Goal: Ask a question

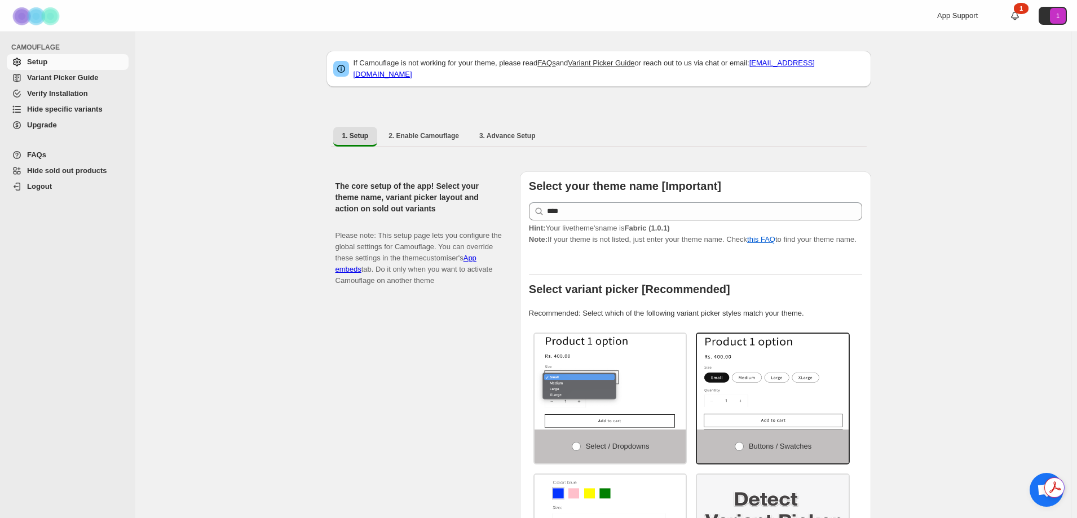
click at [55, 126] on span "Upgrade" at bounding box center [42, 125] width 30 height 8
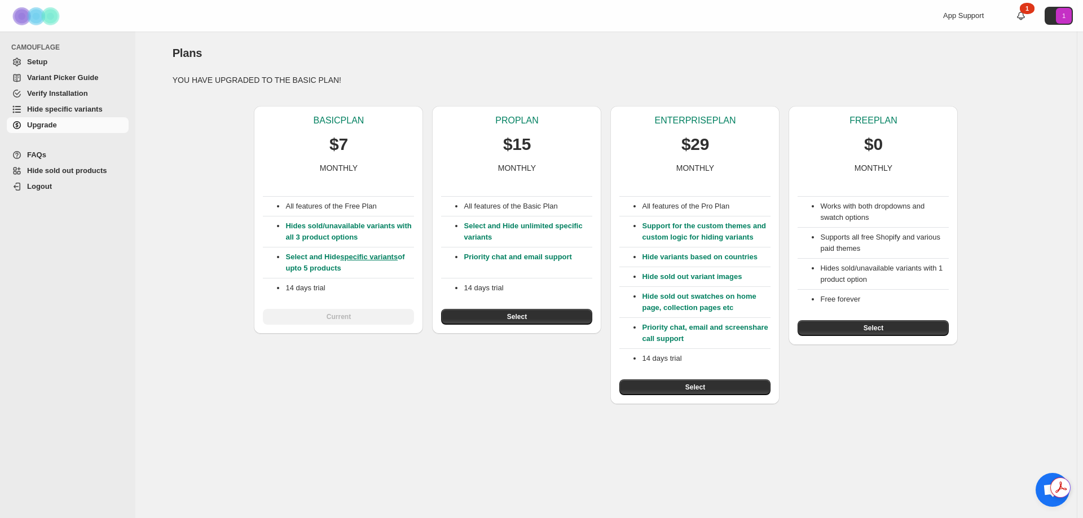
click at [33, 64] on span "Setup" at bounding box center [37, 62] width 20 height 8
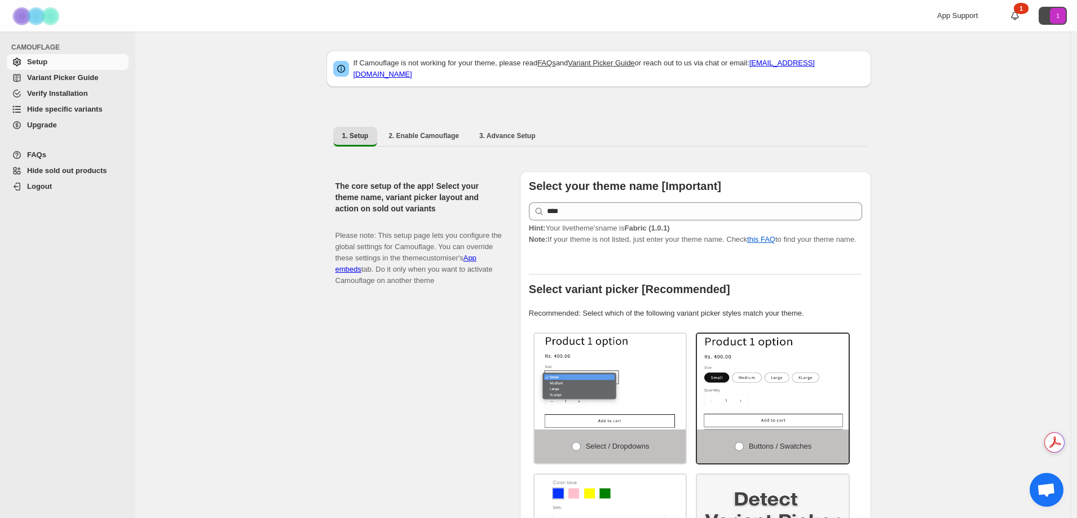
click at [1066, 17] on icon "1" at bounding box center [1058, 16] width 16 height 16
click at [1059, 14] on icon "1" at bounding box center [1058, 16] width 16 height 16
click at [66, 122] on span "Upgrade" at bounding box center [76, 125] width 99 height 11
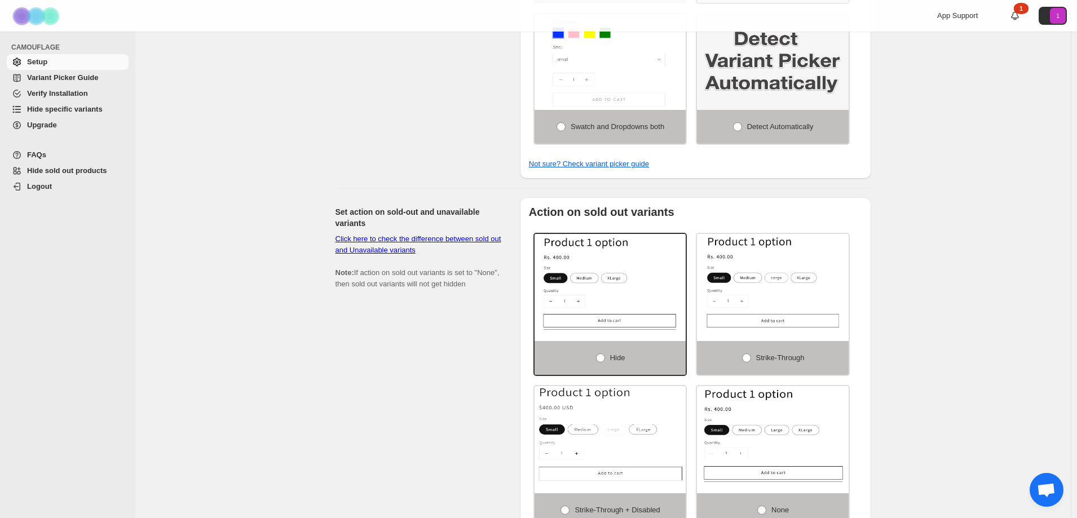
scroll to position [773, 0]
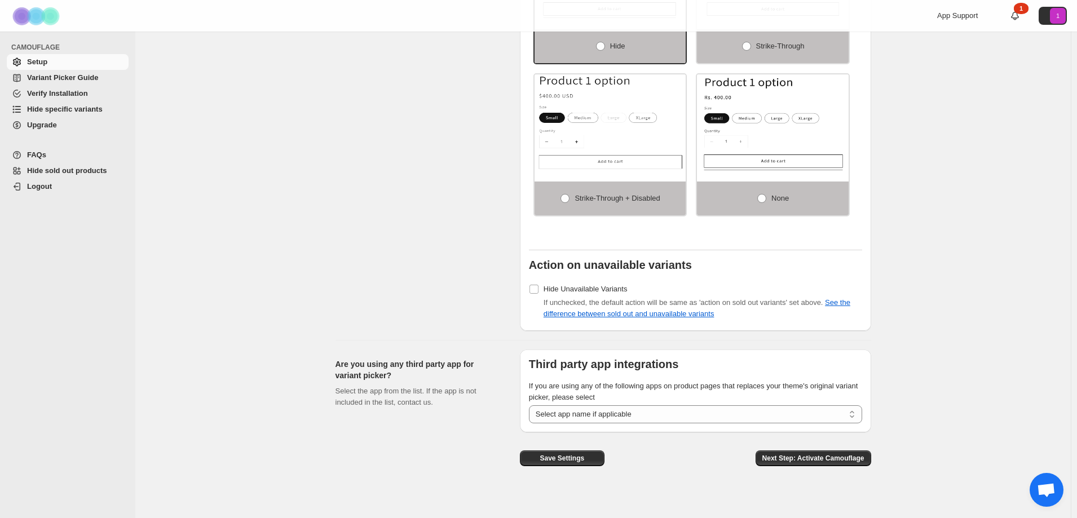
click at [29, 187] on span "Logout" at bounding box center [39, 186] width 25 height 8
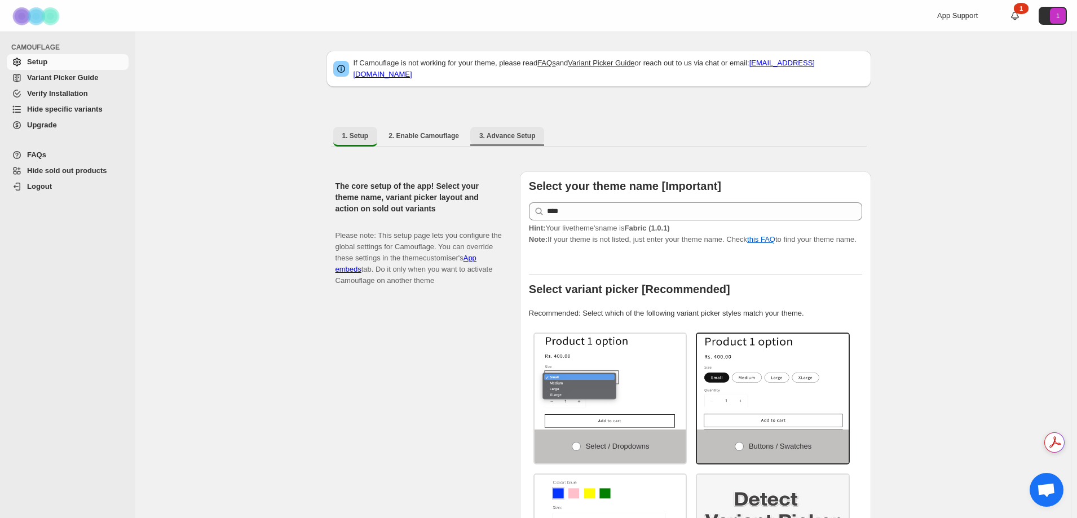
click at [496, 131] on span "3. Advance Setup" at bounding box center [507, 135] width 56 height 9
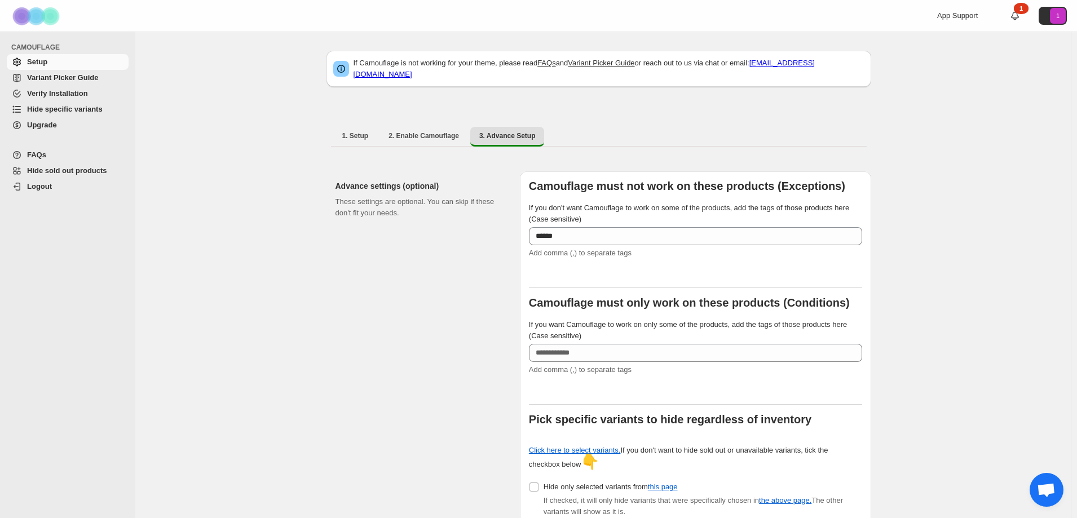
click at [66, 86] on link "Verify Installation" at bounding box center [68, 94] width 122 height 16
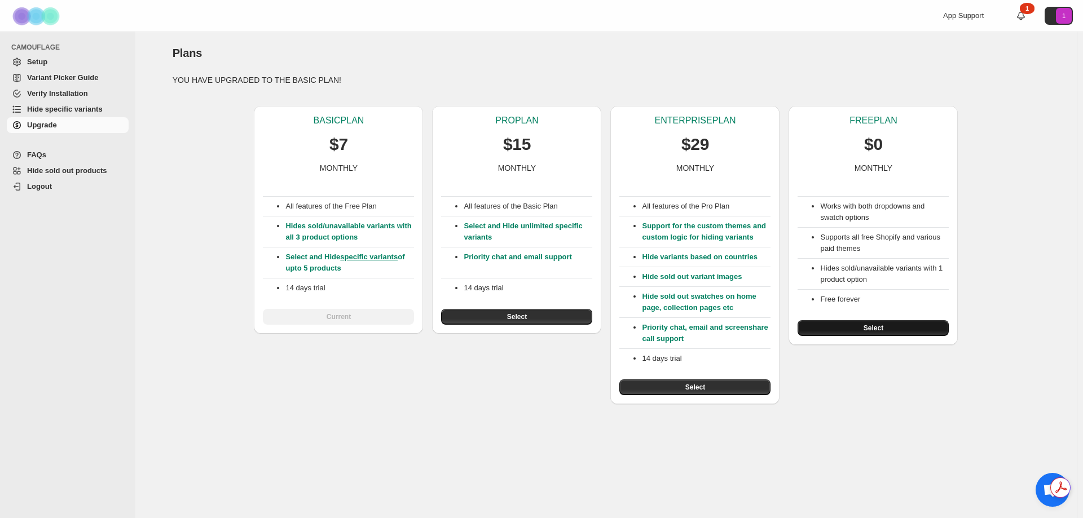
click at [881, 332] on span "Select" at bounding box center [874, 328] width 20 height 9
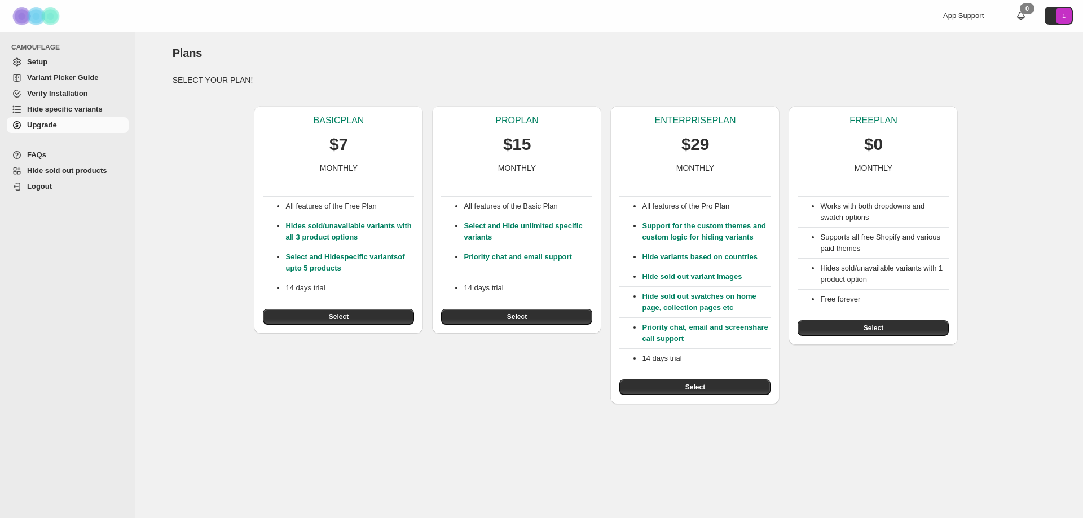
click at [881, 323] on button "Select" at bounding box center [873, 328] width 151 height 16
click at [70, 156] on span "FAQs" at bounding box center [76, 154] width 99 height 11
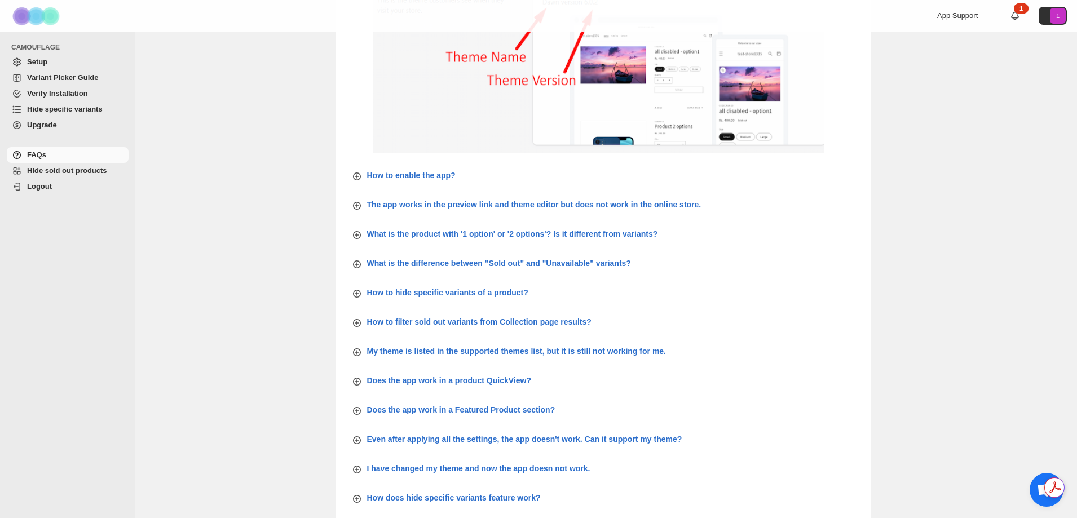
scroll to position [338, 0]
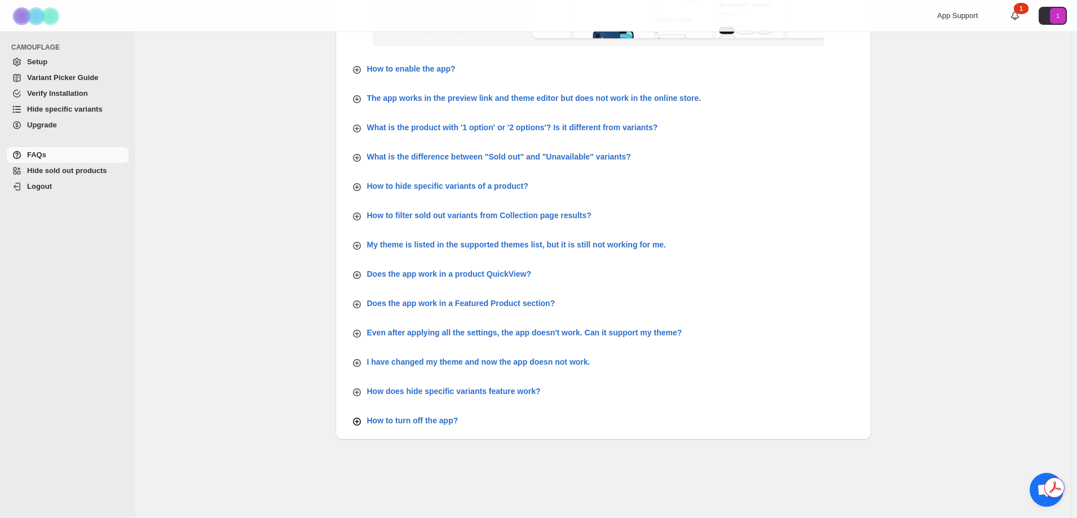
click at [359, 421] on icon "button" at bounding box center [357, 422] width 5 height 5
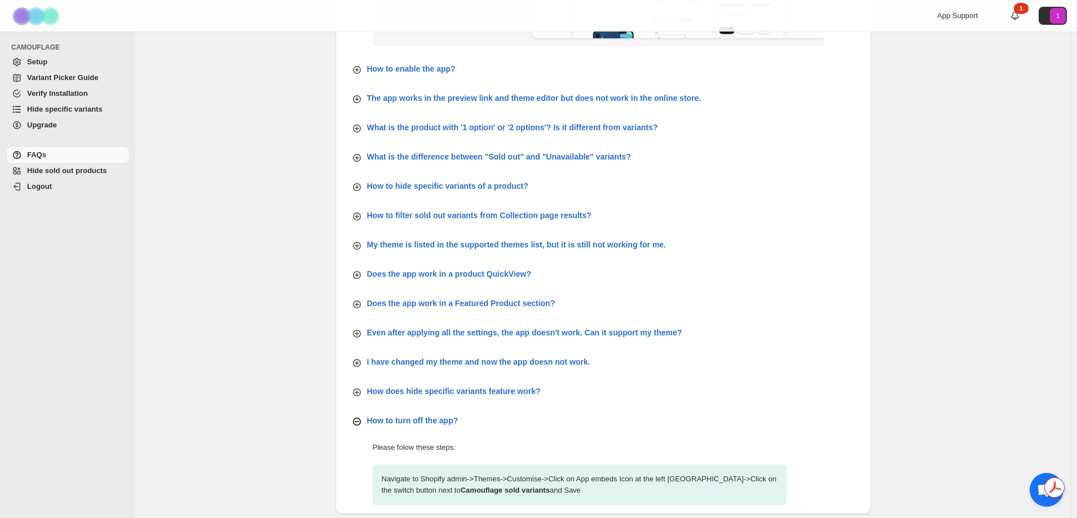
scroll to position [413, 0]
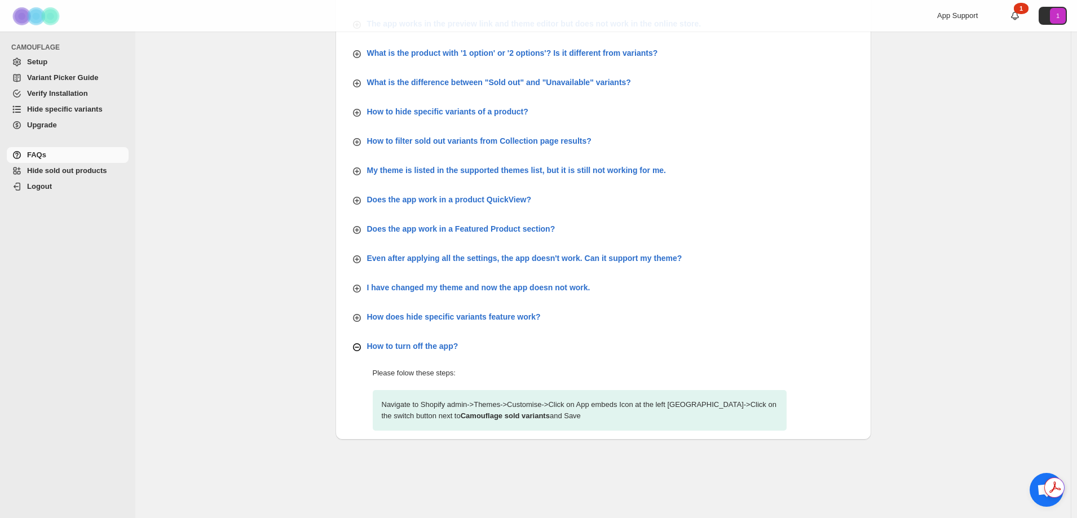
click at [362, 348] on icon "button" at bounding box center [356, 347] width 11 height 11
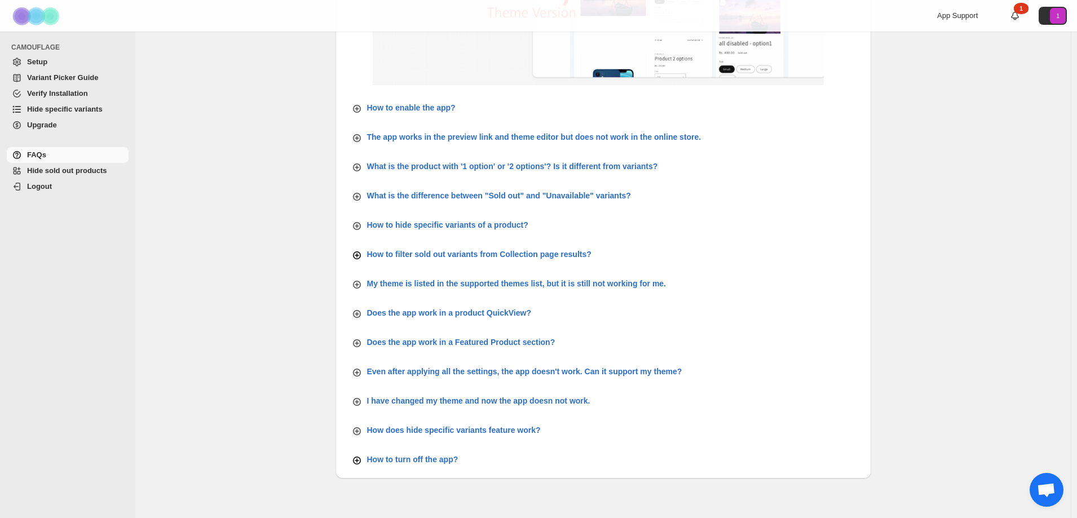
scroll to position [299, 0]
click at [92, 176] on span "Hide sold out products" at bounding box center [76, 170] width 99 height 11
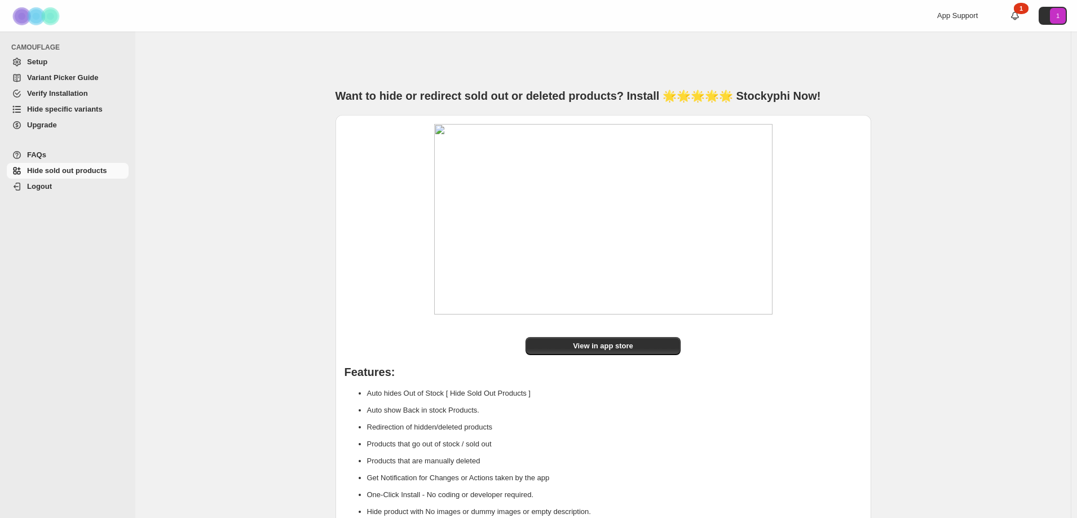
scroll to position [43, 0]
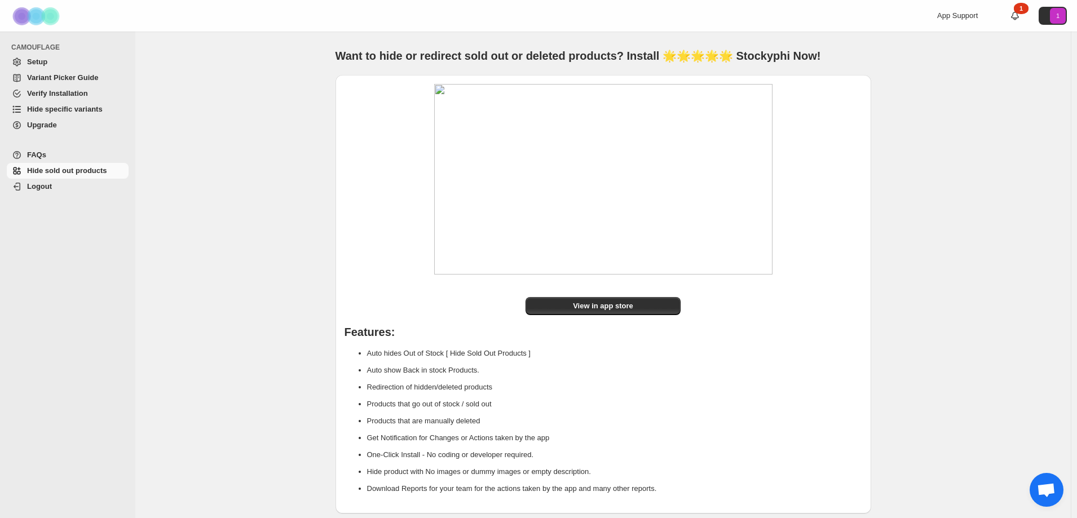
click at [959, 25] on div "App Support 1 1" at bounding box center [1004, 16] width 134 height 32
click at [959, 20] on div "App Support" at bounding box center [964, 15] width 54 height 11
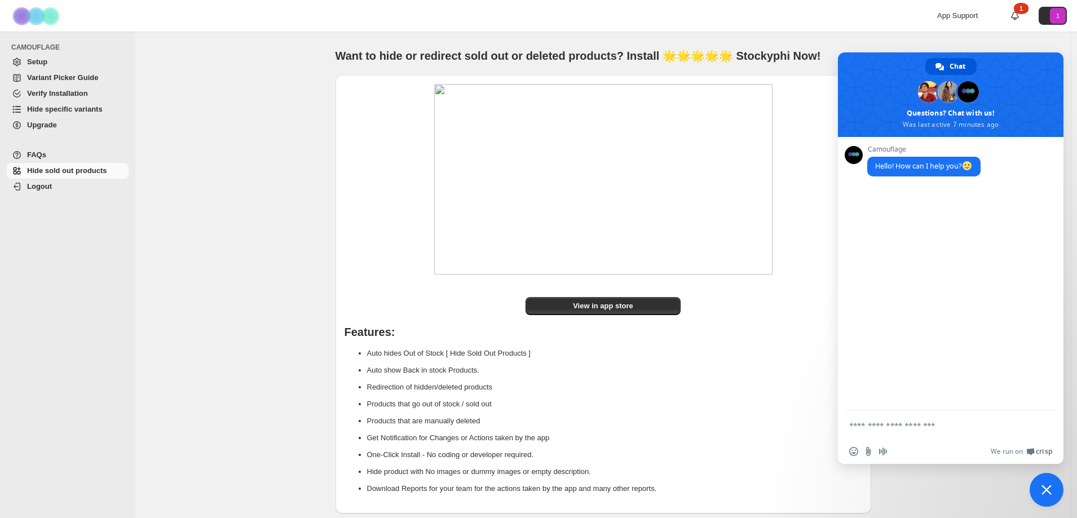
click at [958, 16] on span "App Support" at bounding box center [957, 15] width 41 height 8
click at [915, 425] on textarea "Compose your message..." at bounding box center [938, 426] width 178 height 10
type textarea "**********"
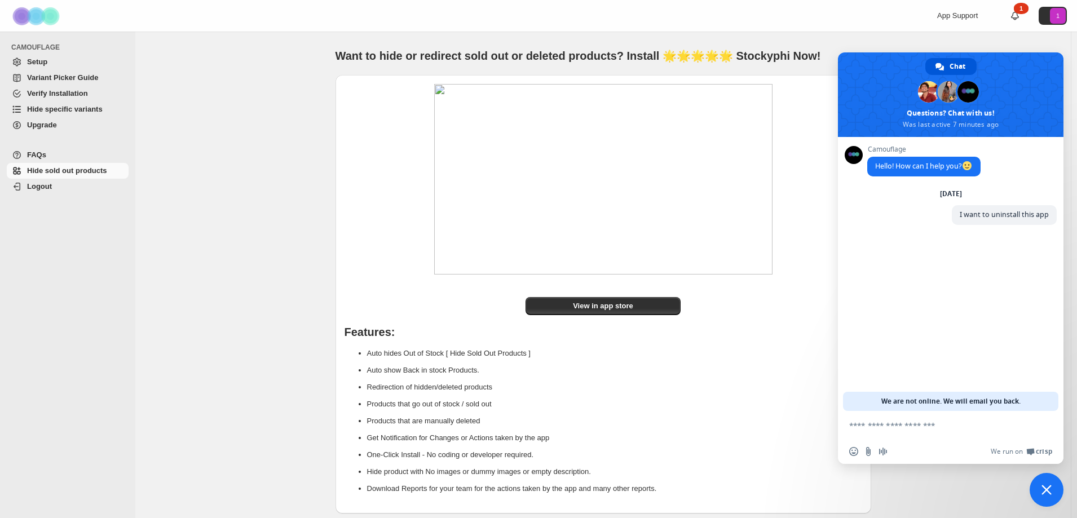
click at [301, 129] on div "Want to hide or redirect sold out or deleted products? Install 🌟🌟🌟🌟🌟 Stockyphi …" at bounding box center [603, 255] width 936 height 527
